Goal: Find contact information: Find contact information

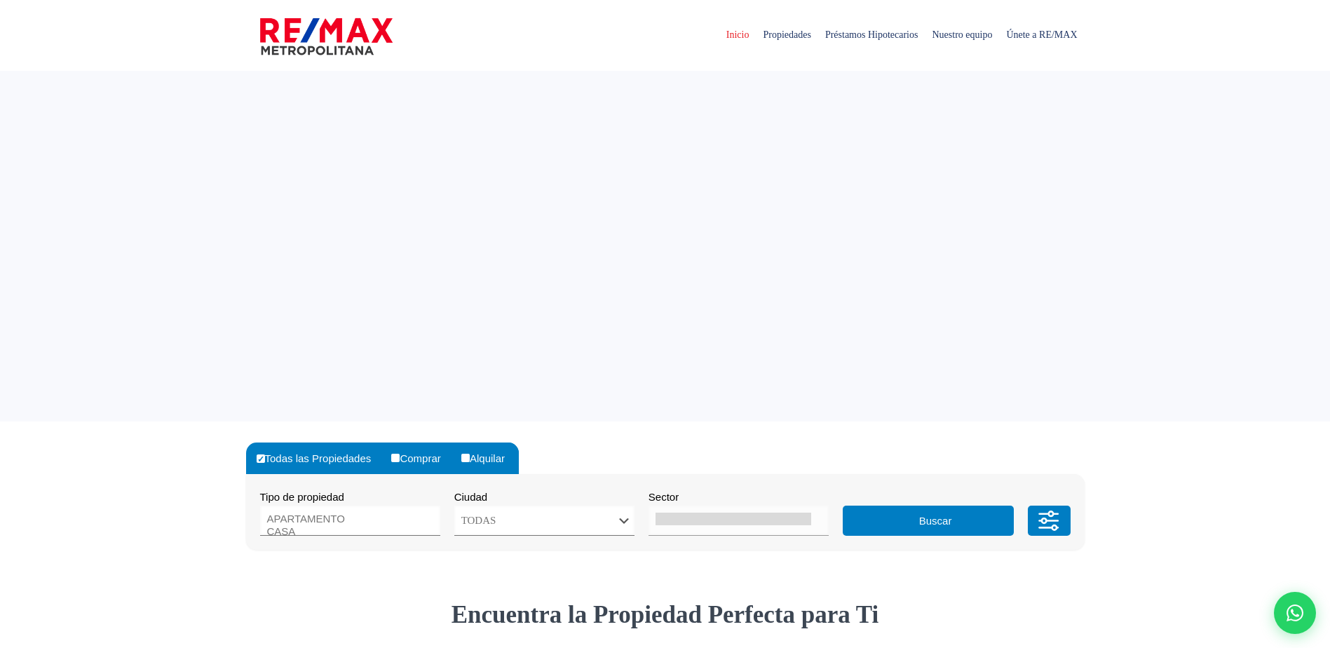
select select
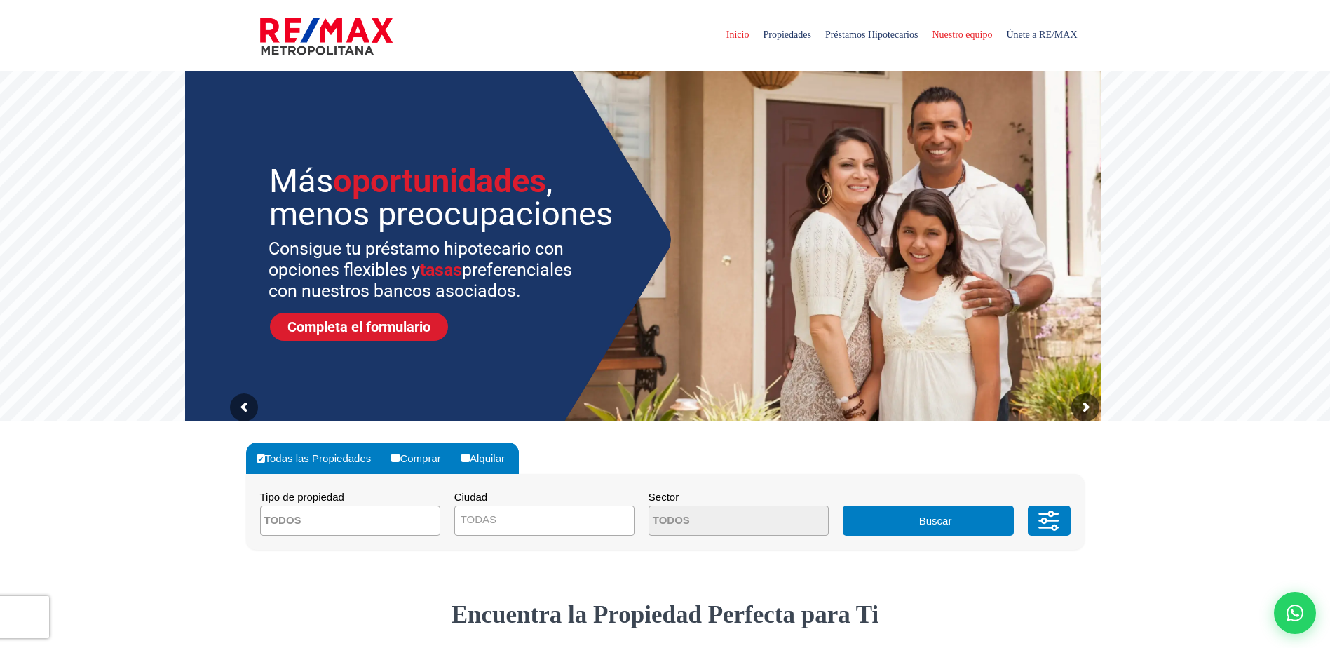
click at [957, 36] on span "Nuestro equipo" at bounding box center [962, 35] width 74 height 42
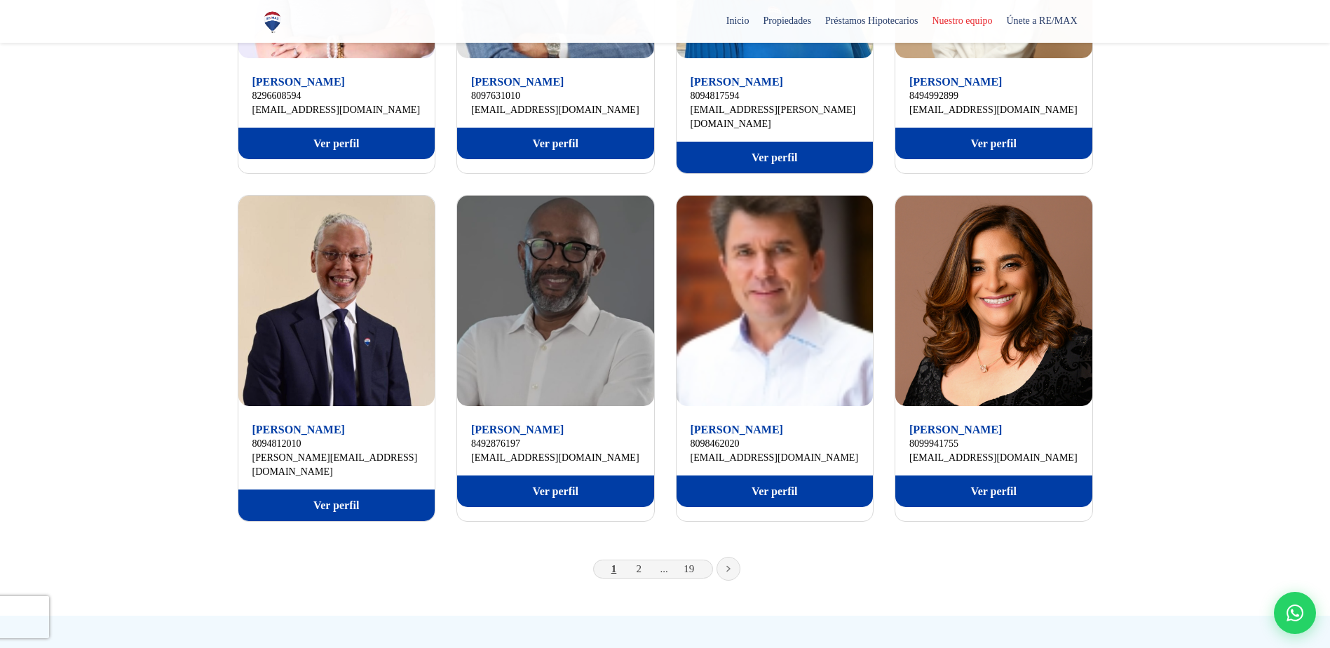
scroll to position [820, 0]
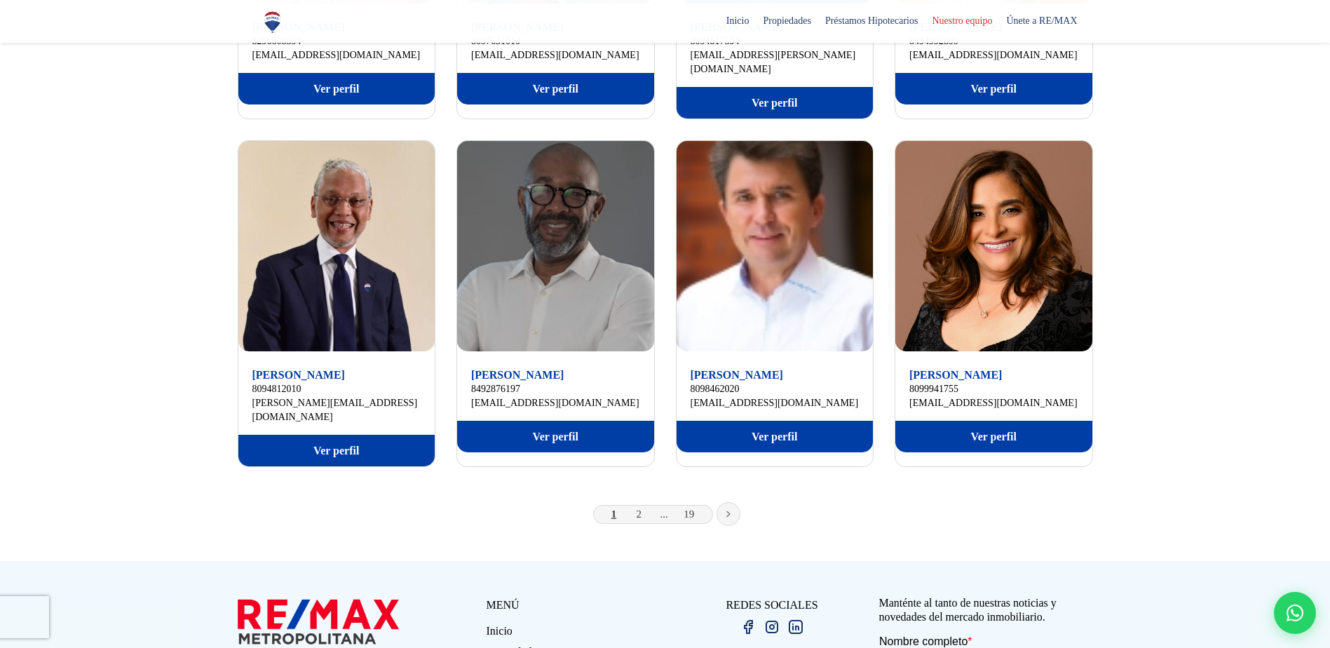
click at [726, 502] on link at bounding box center [729, 514] width 24 height 24
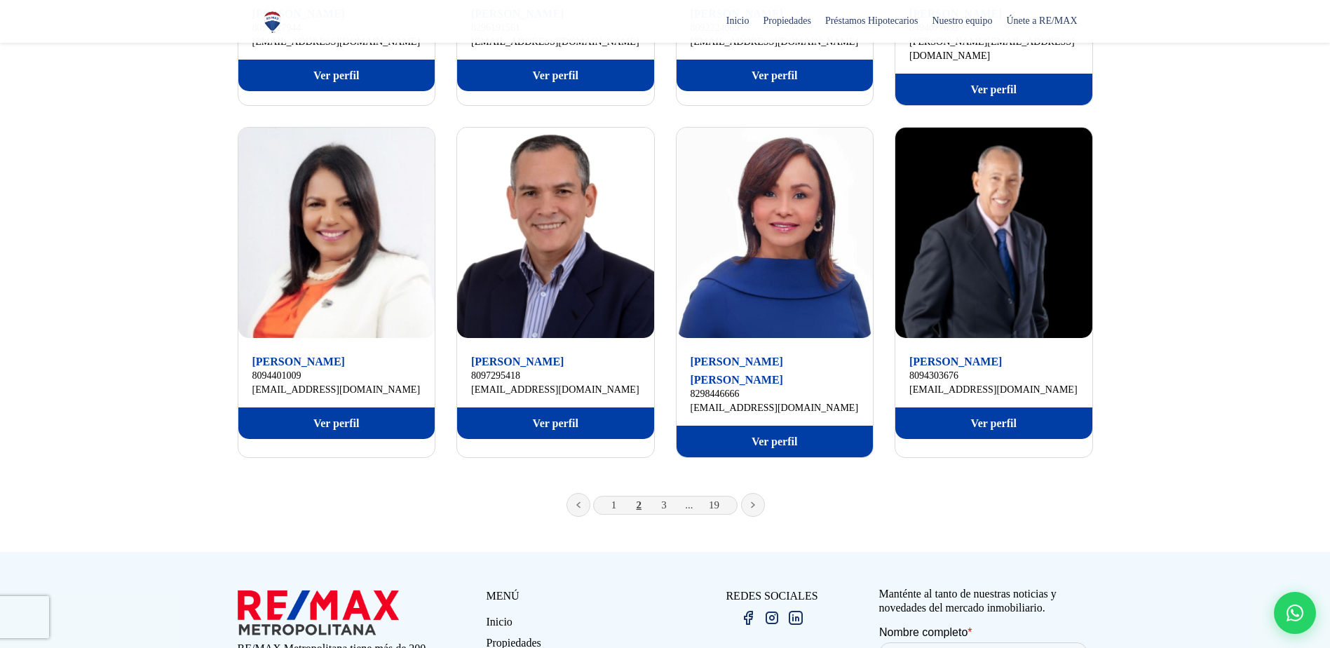
scroll to position [847, 0]
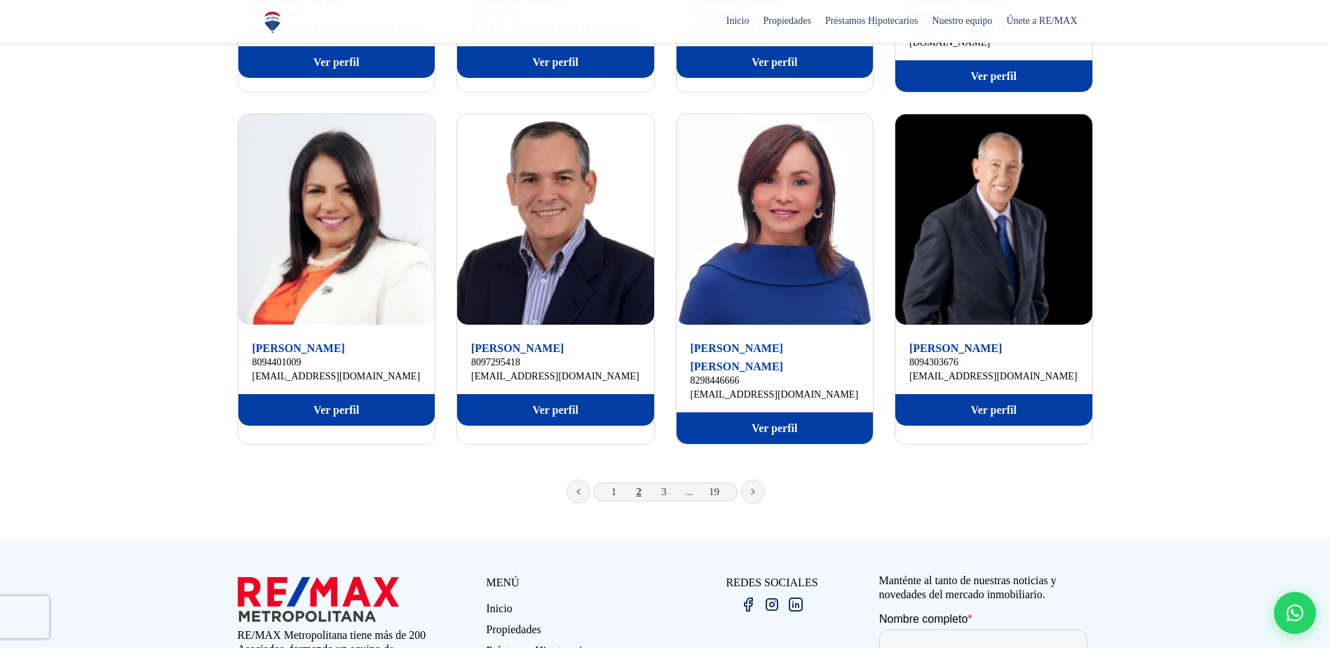
click at [749, 480] on link at bounding box center [753, 492] width 24 height 24
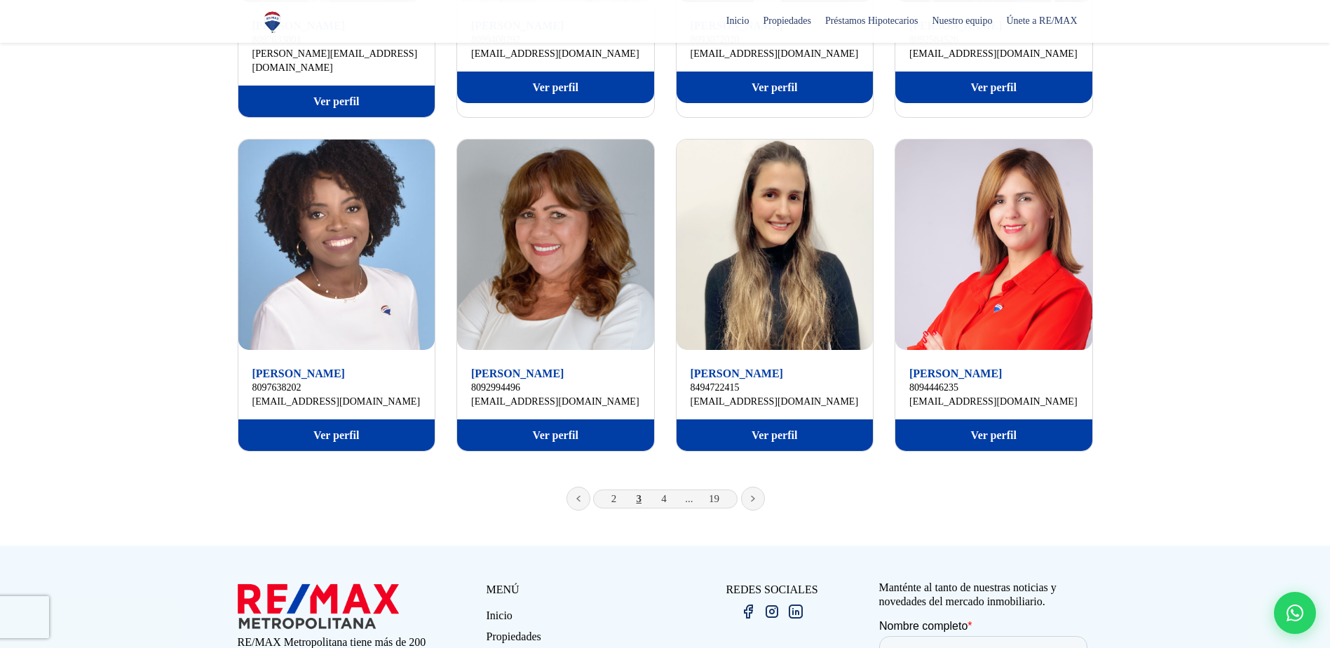
scroll to position [879, 0]
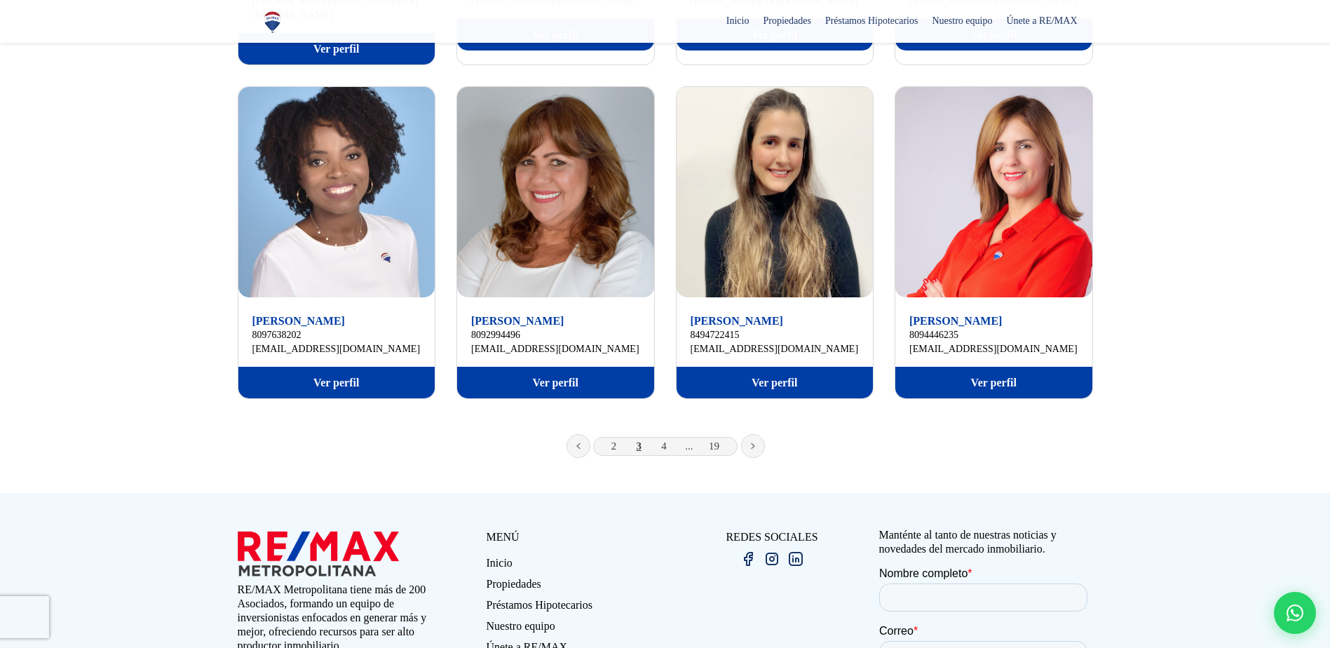
click at [753, 444] on icon at bounding box center [753, 446] width 3 height 5
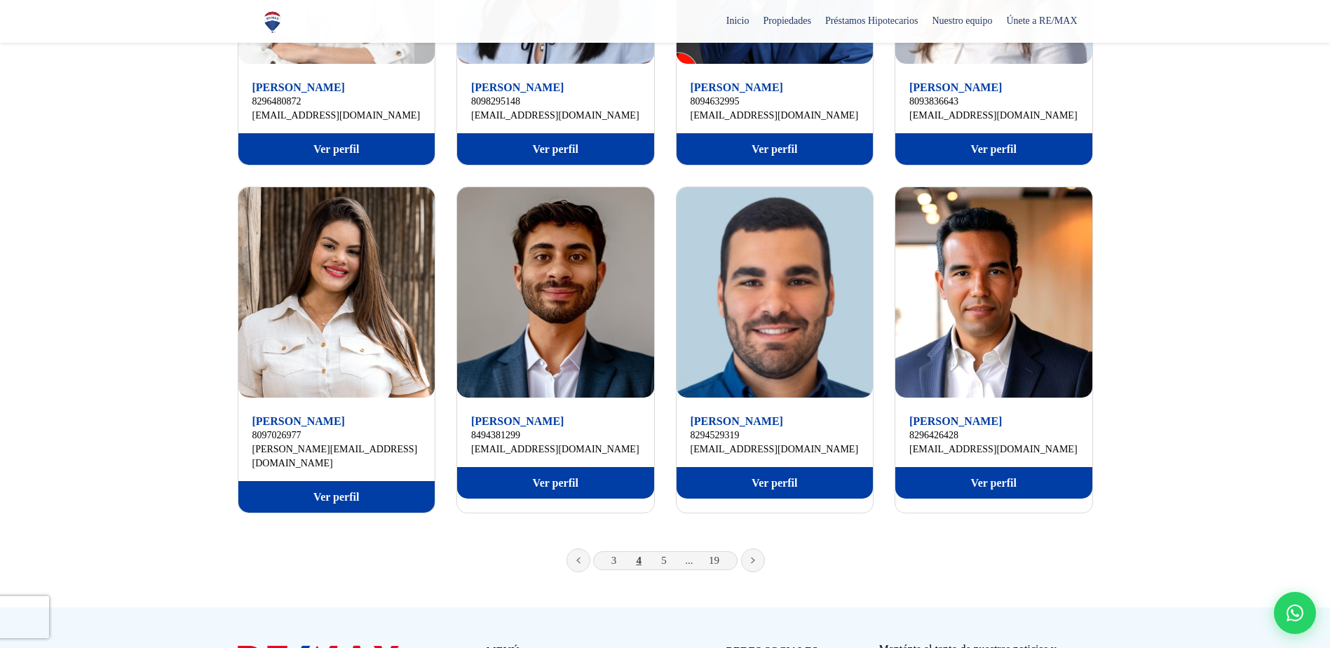
scroll to position [761, 0]
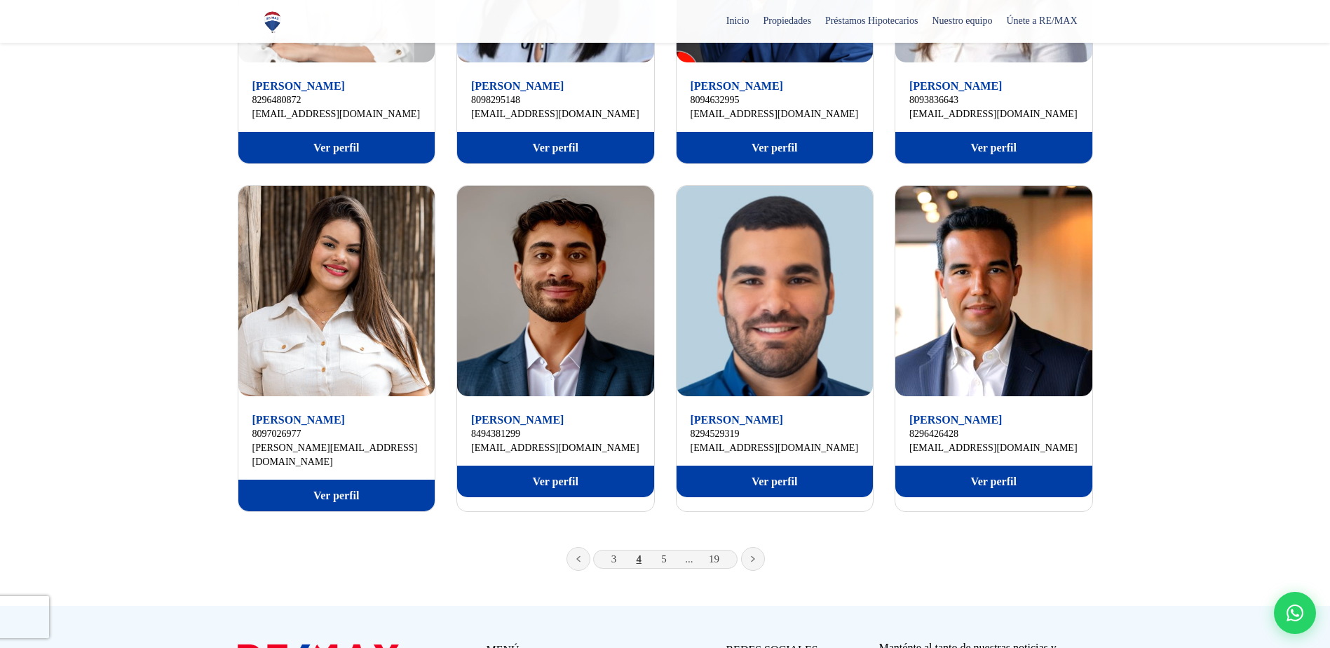
click at [756, 547] on link at bounding box center [753, 559] width 24 height 24
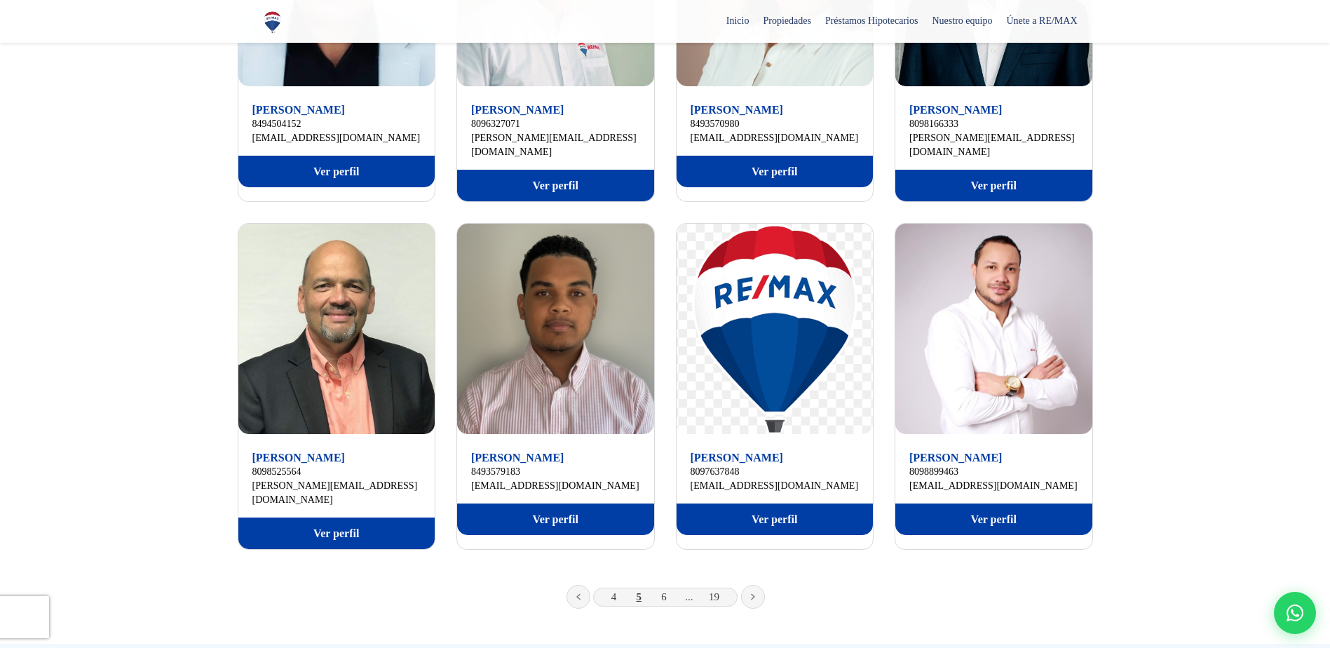
scroll to position [760, 0]
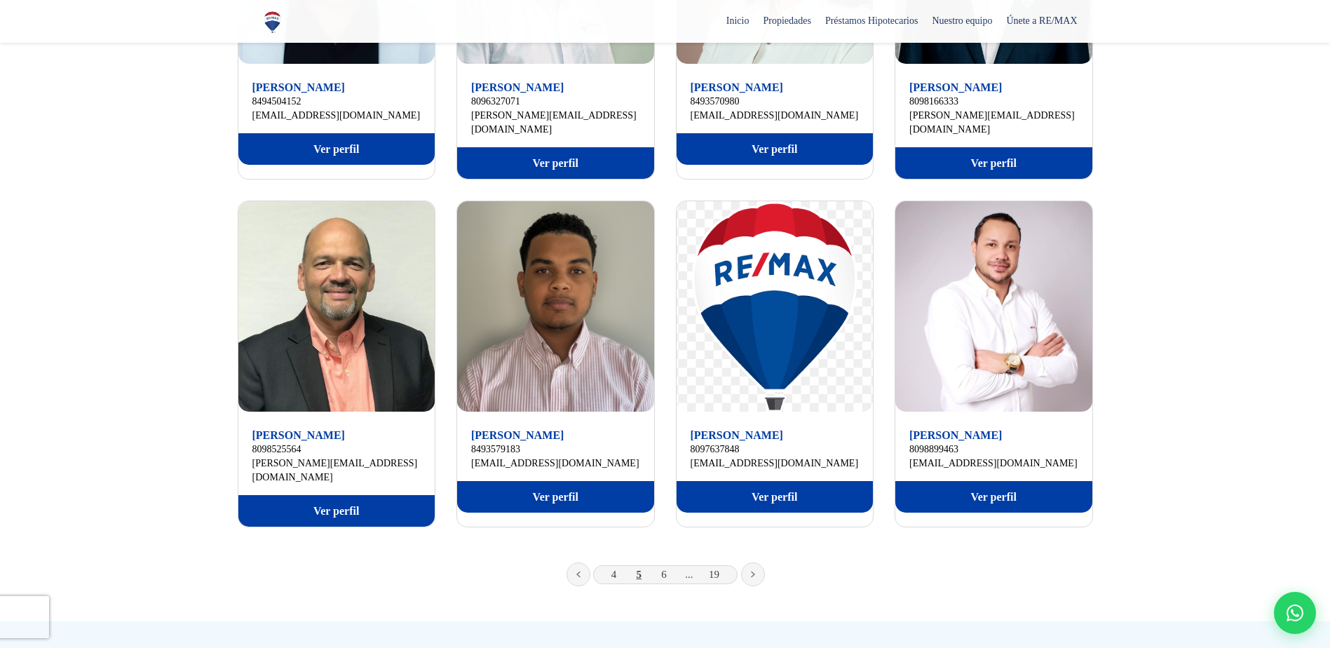
click at [755, 571] on icon at bounding box center [753, 574] width 4 height 7
